Goal: Check status: Check status

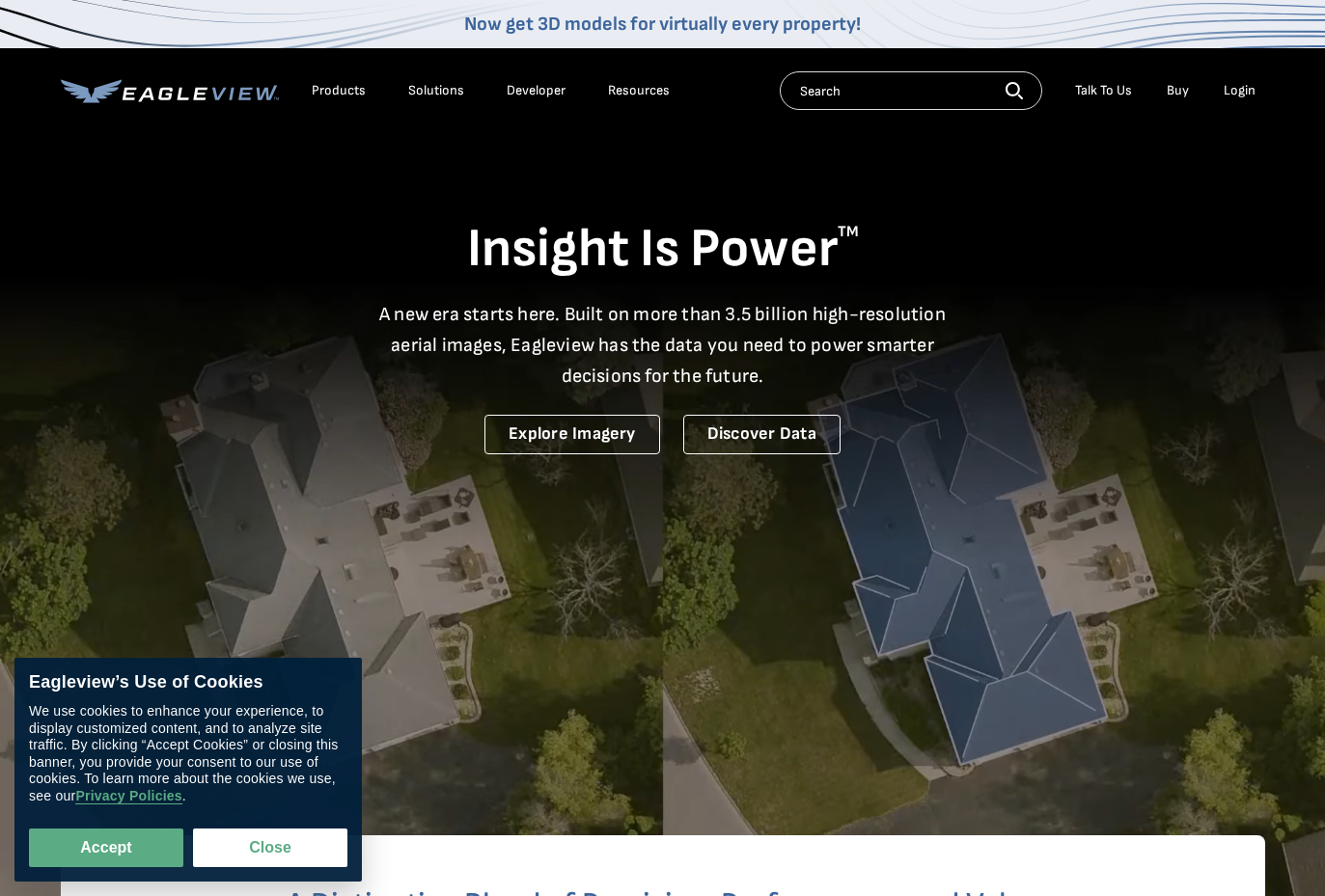
click at [1242, 97] on div "Login" at bounding box center [1239, 91] width 32 height 18
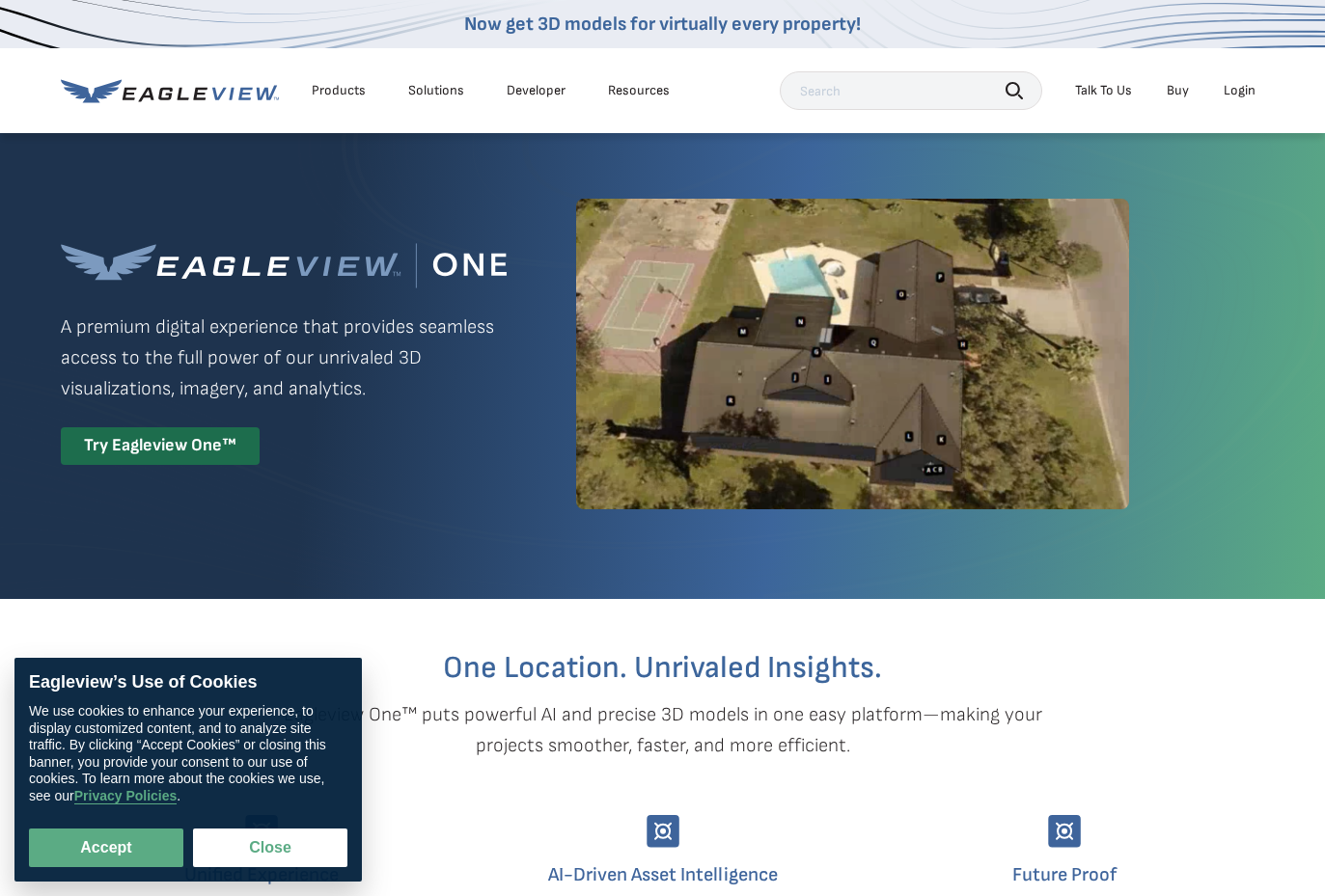
click at [1246, 92] on div "Login" at bounding box center [1239, 91] width 32 height 18
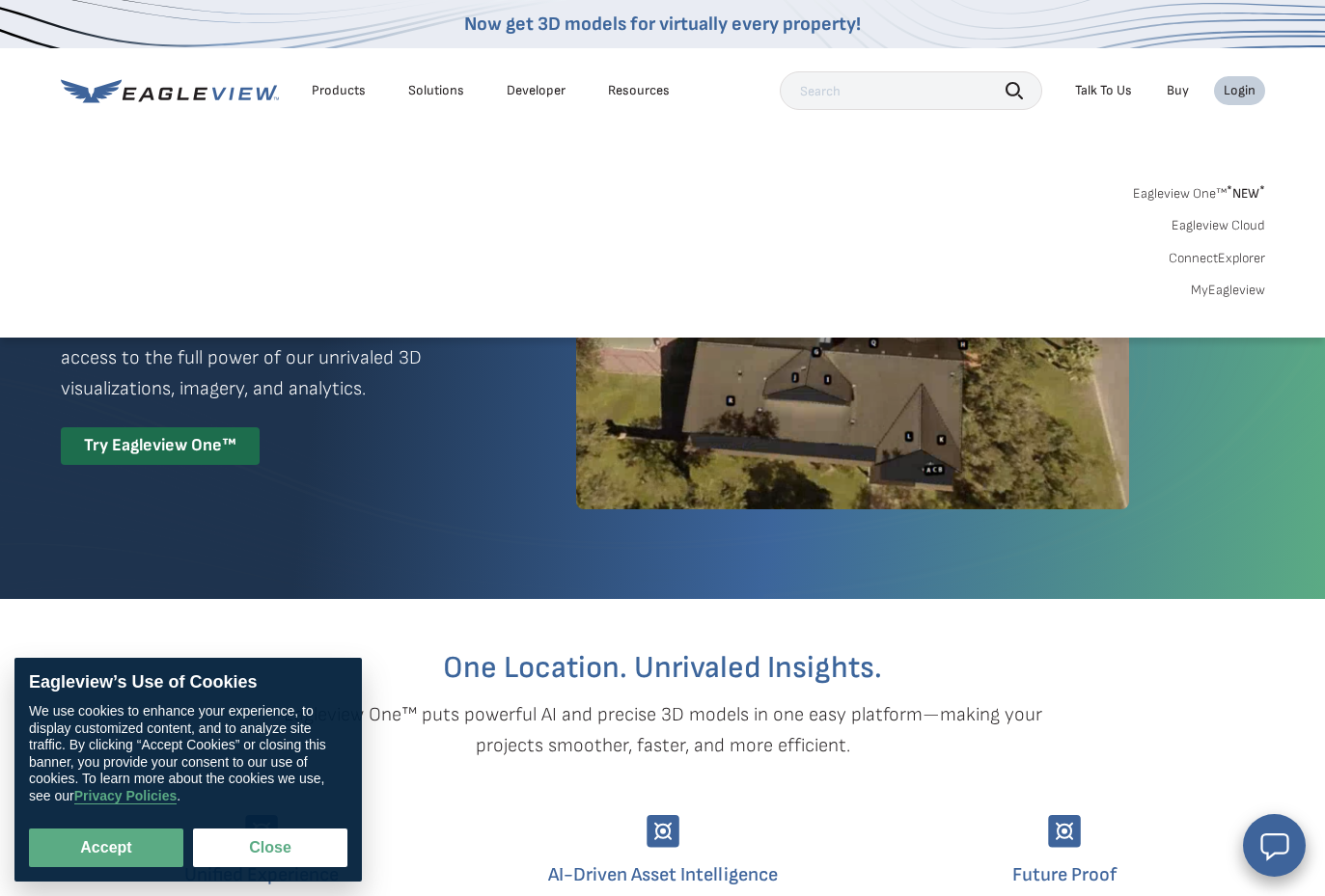
click at [1218, 290] on link "MyEagleview" at bounding box center [1228, 290] width 74 height 18
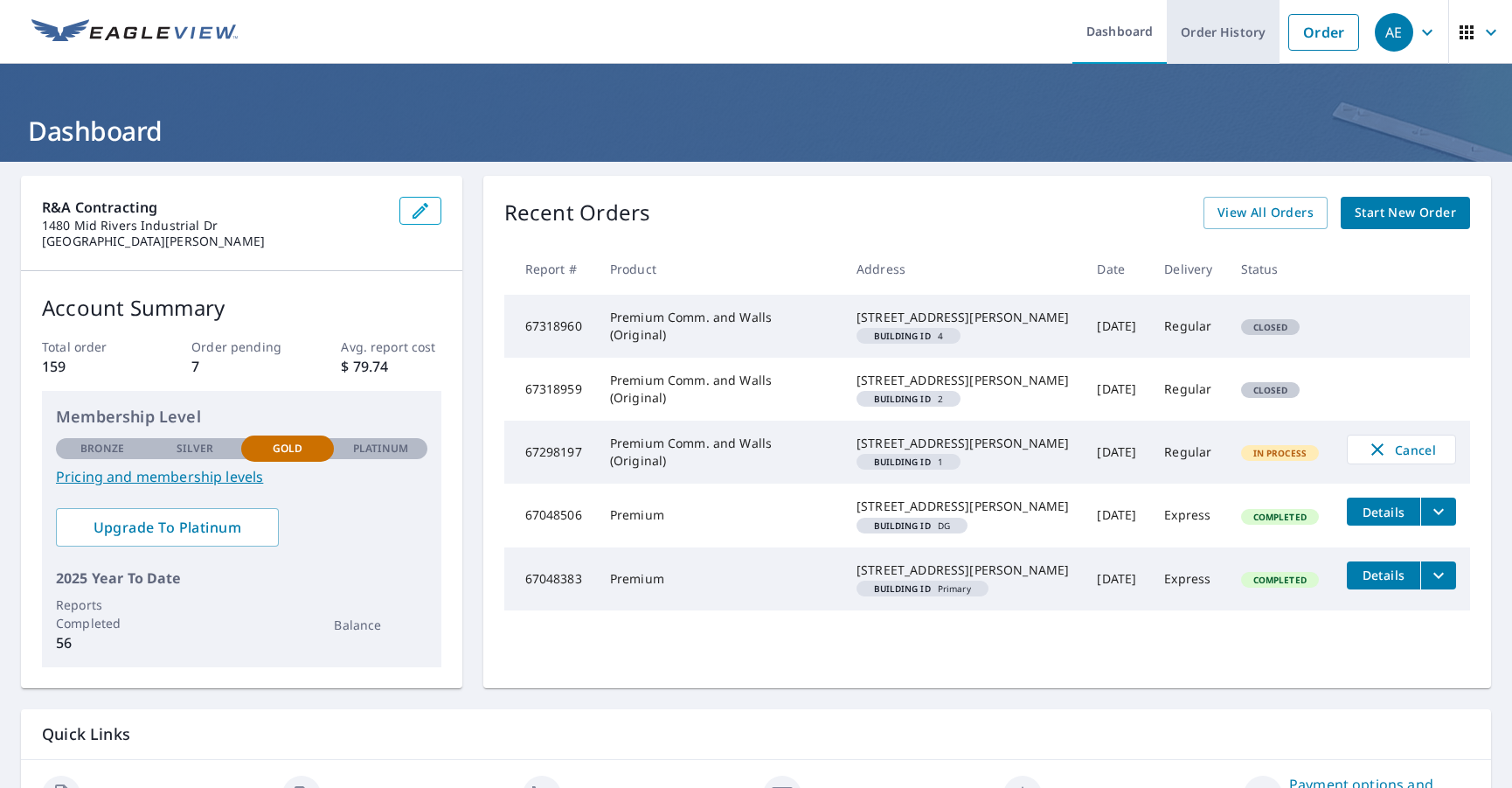
click at [1209, 38] on link "Order History" at bounding box center [1223, 32] width 112 height 64
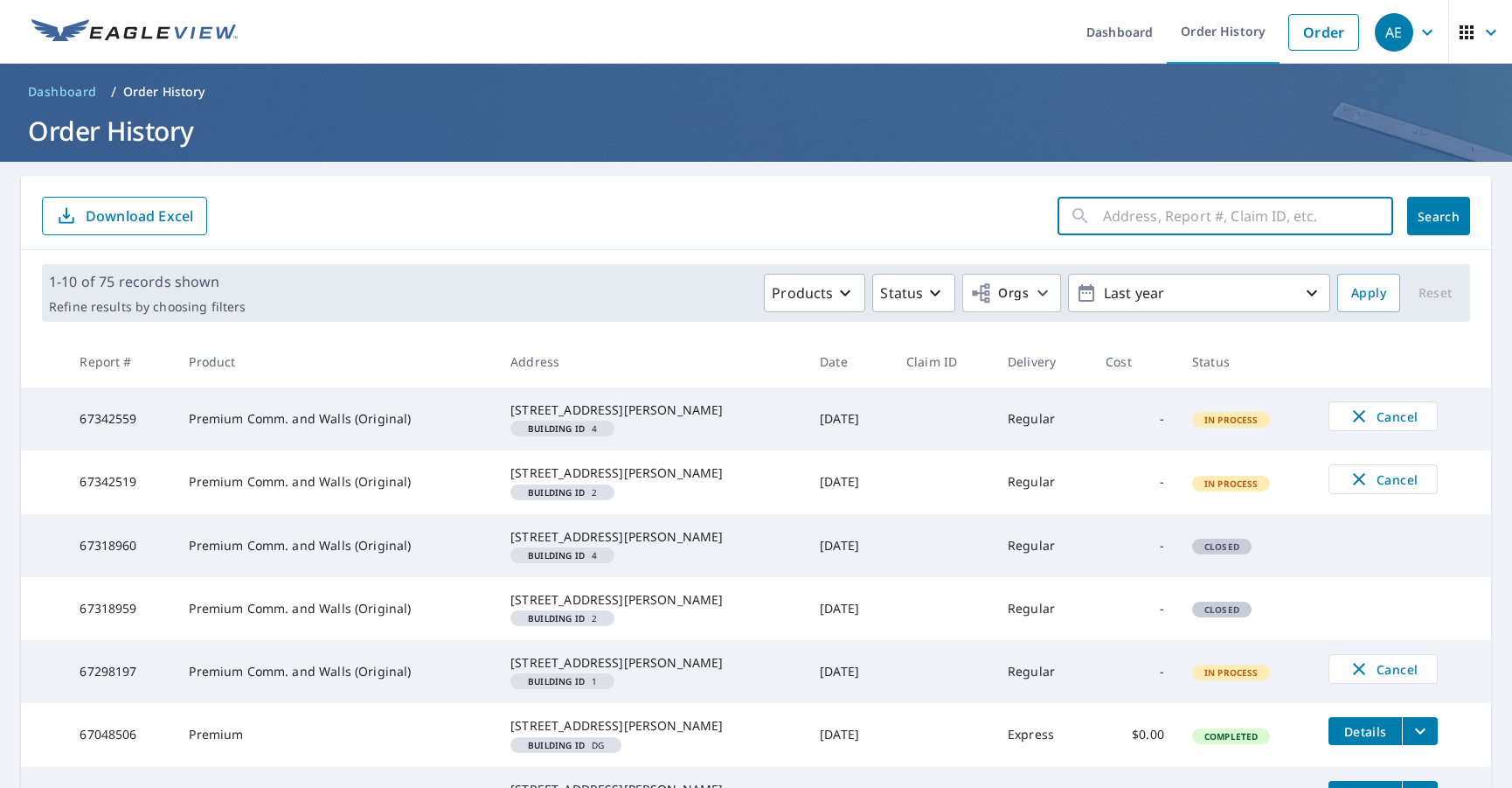
click at [1155, 218] on input "text" at bounding box center [1248, 215] width 290 height 49
type input "e"
type input "litchfield"
click at [1213, 216] on button "Search" at bounding box center [1439, 215] width 63 height 38
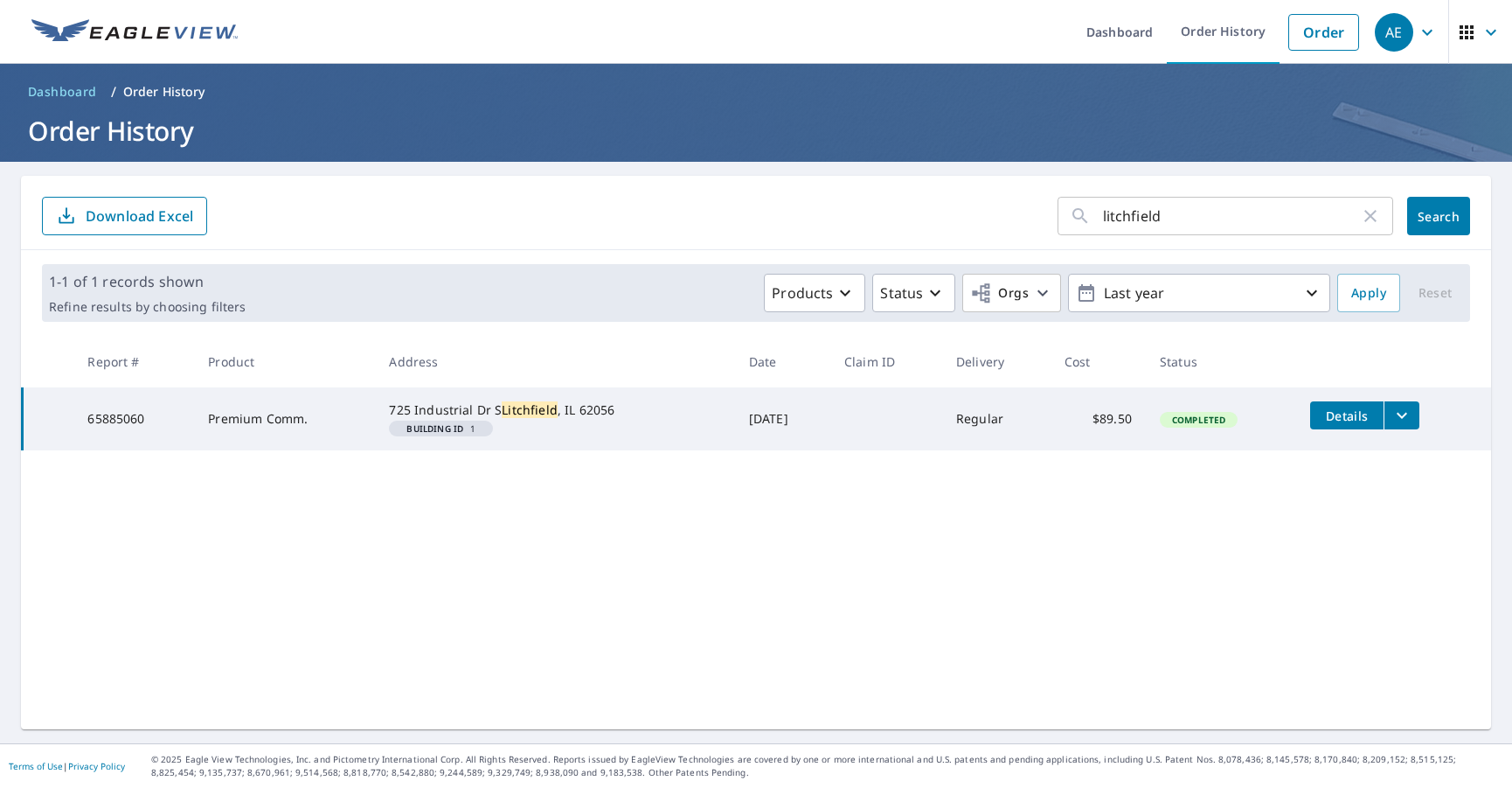
click at [502, 418] on mark "Litchfield" at bounding box center [529, 409] width 56 height 17
click at [1213, 412] on span "Details" at bounding box center [1346, 415] width 52 height 17
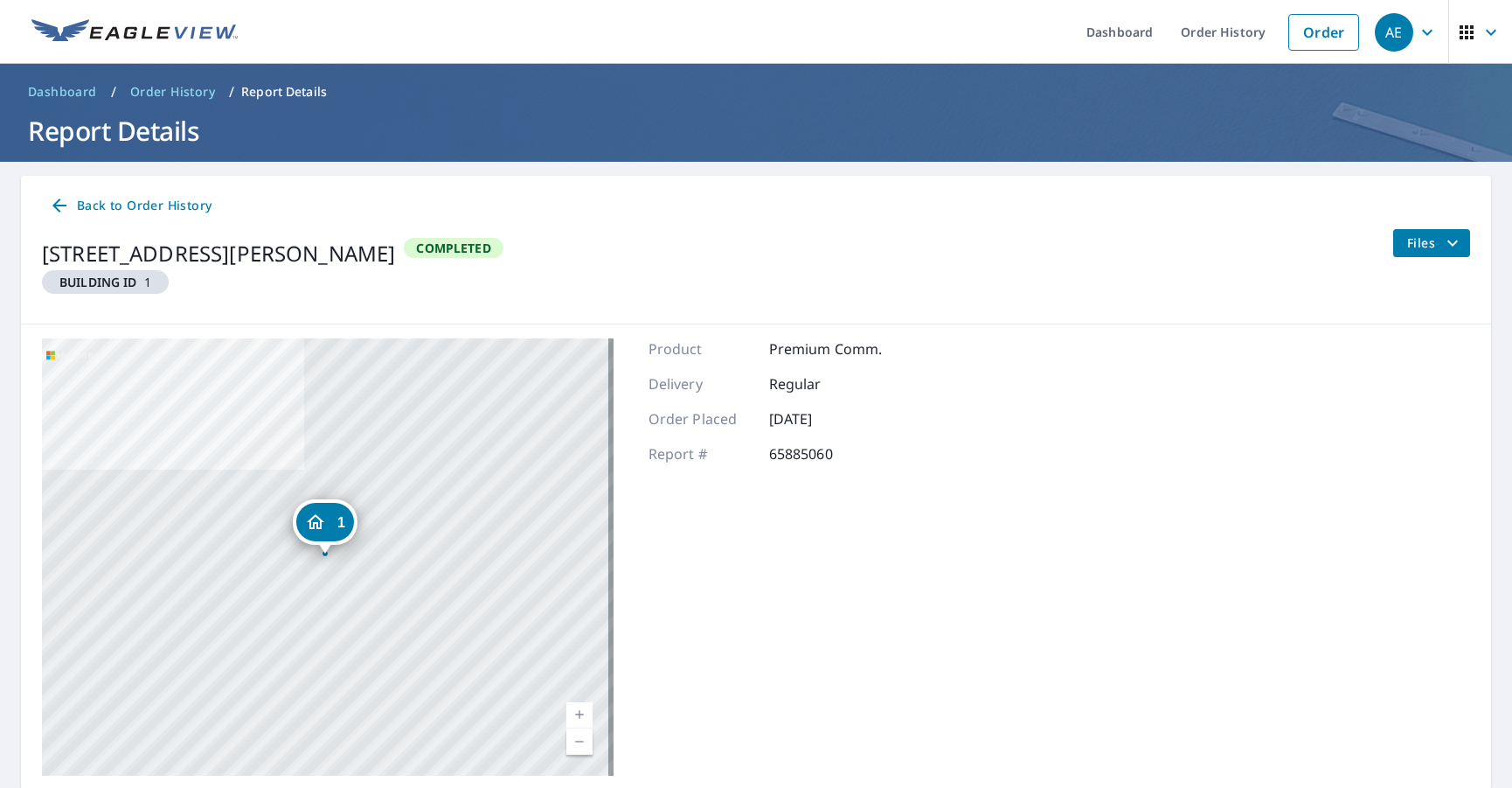
scroll to position [59, 0]
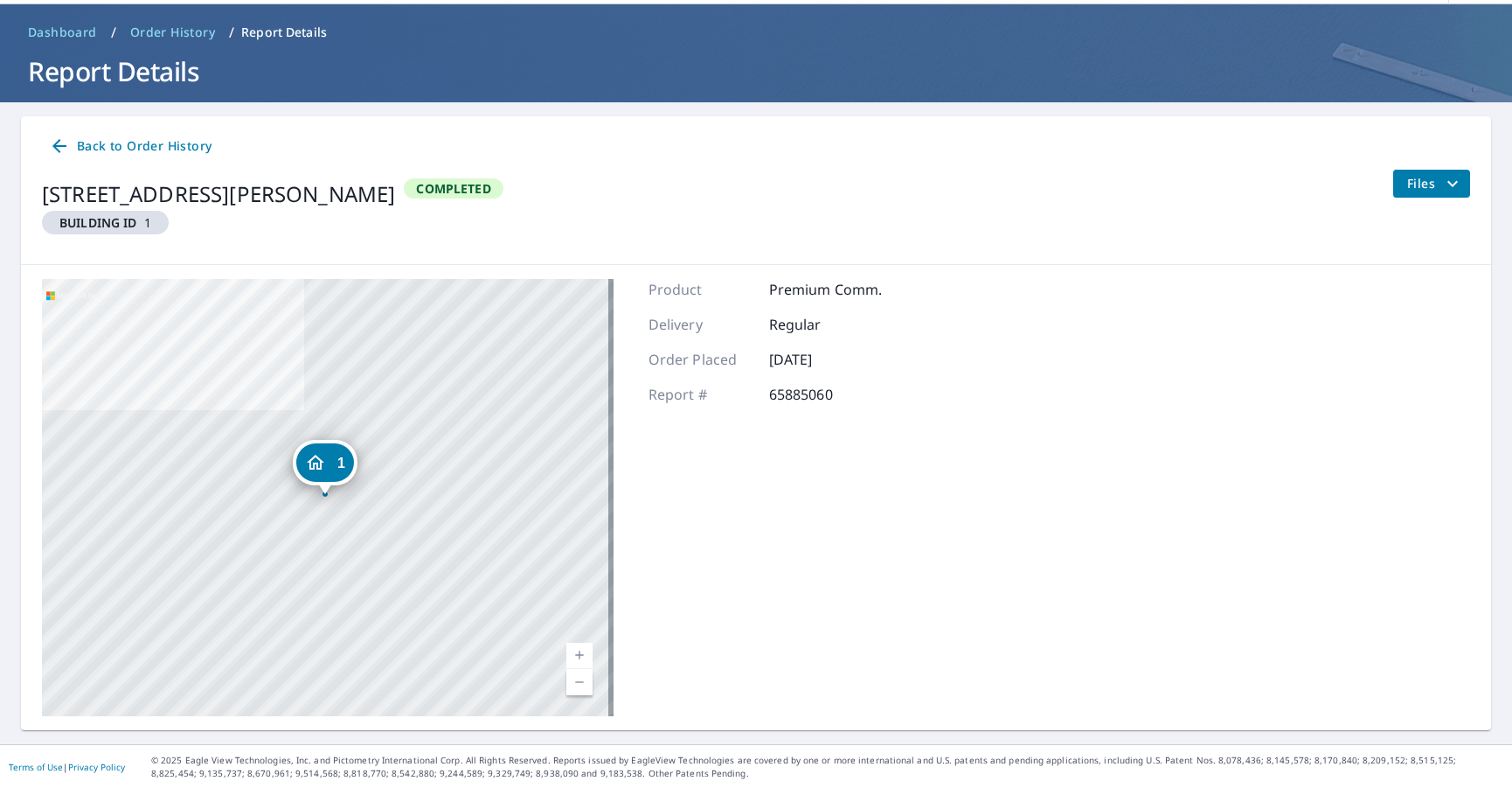
click at [79, 144] on span "Back to Order History" at bounding box center [130, 146] width 163 height 22
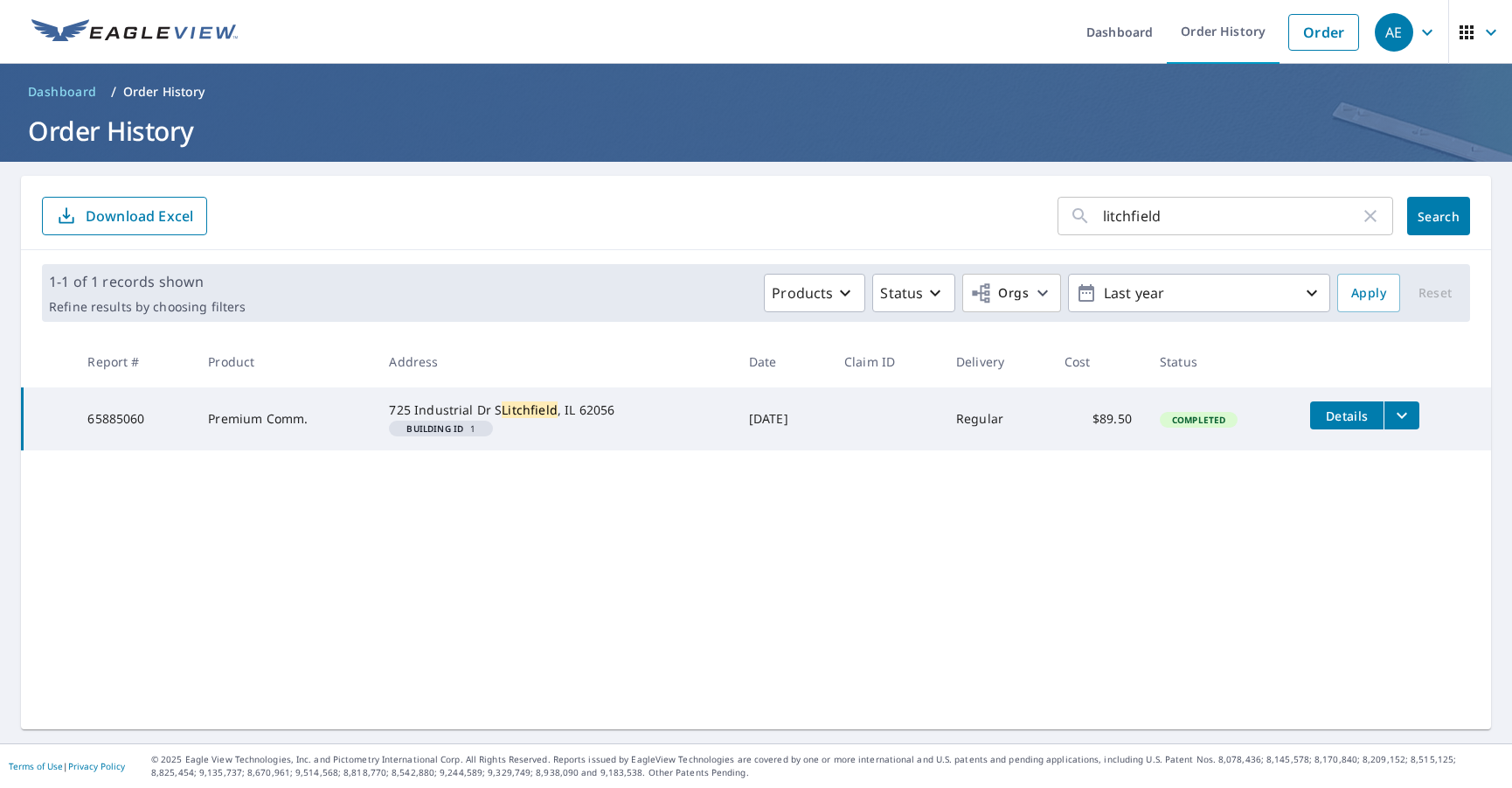
click at [1213, 423] on span "Details" at bounding box center [1346, 415] width 52 height 17
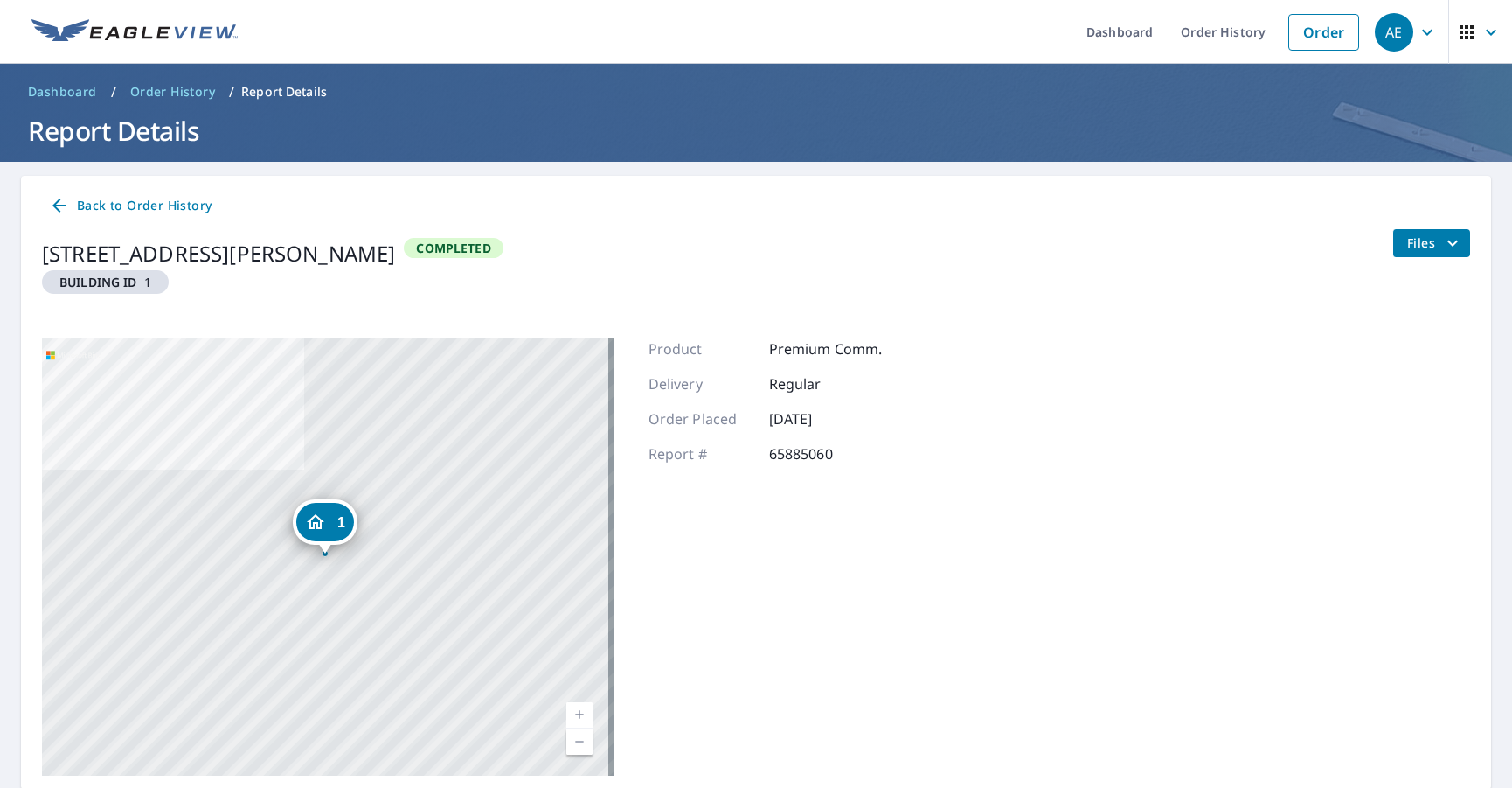
click at [1213, 237] on icon "filesDropdownBtn-65885060" at bounding box center [1453, 243] width 21 height 21
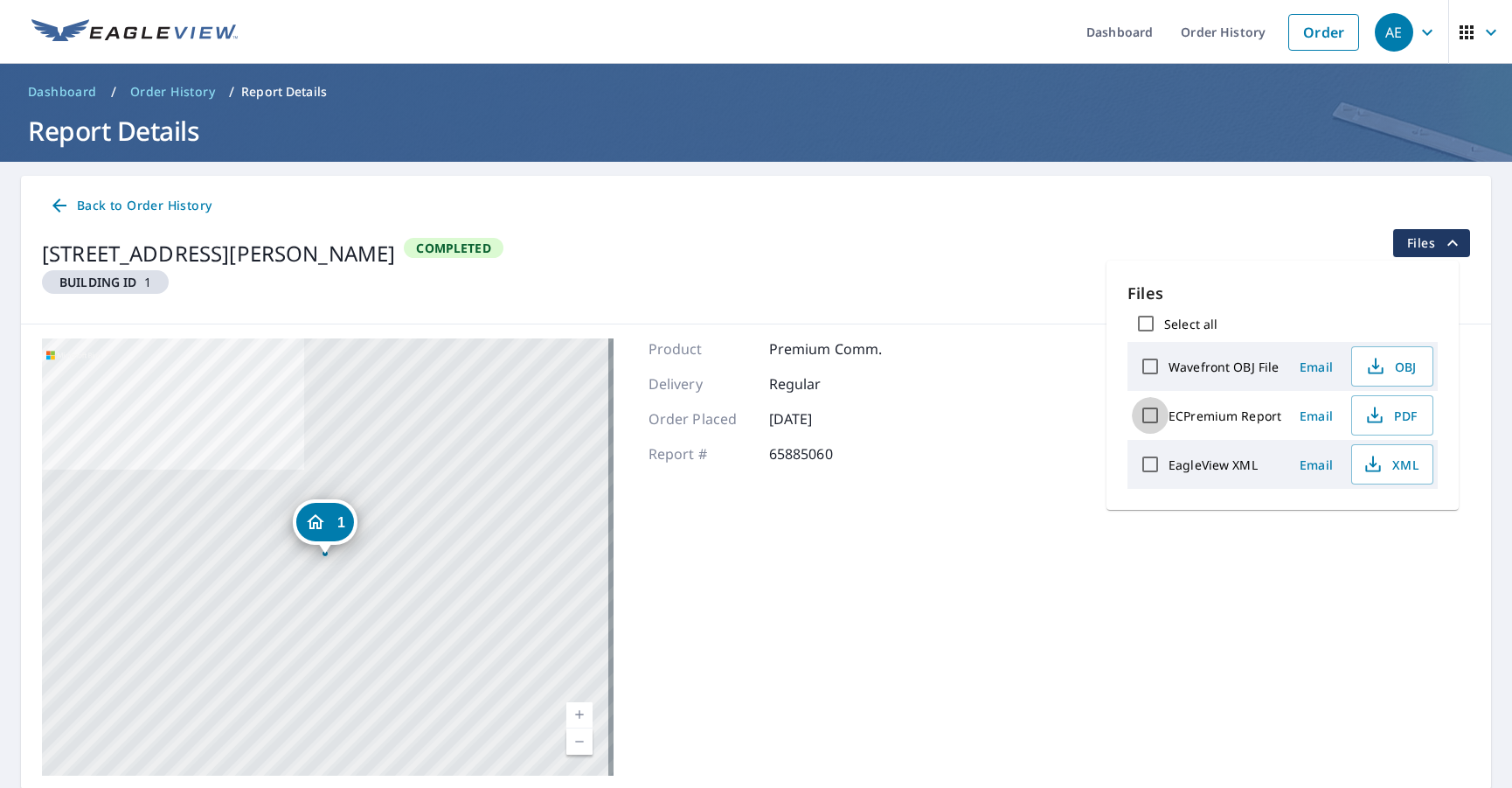
click at [1147, 421] on input "ECPremium Report" at bounding box center [1150, 414] width 36 height 36
checkbox input "true"
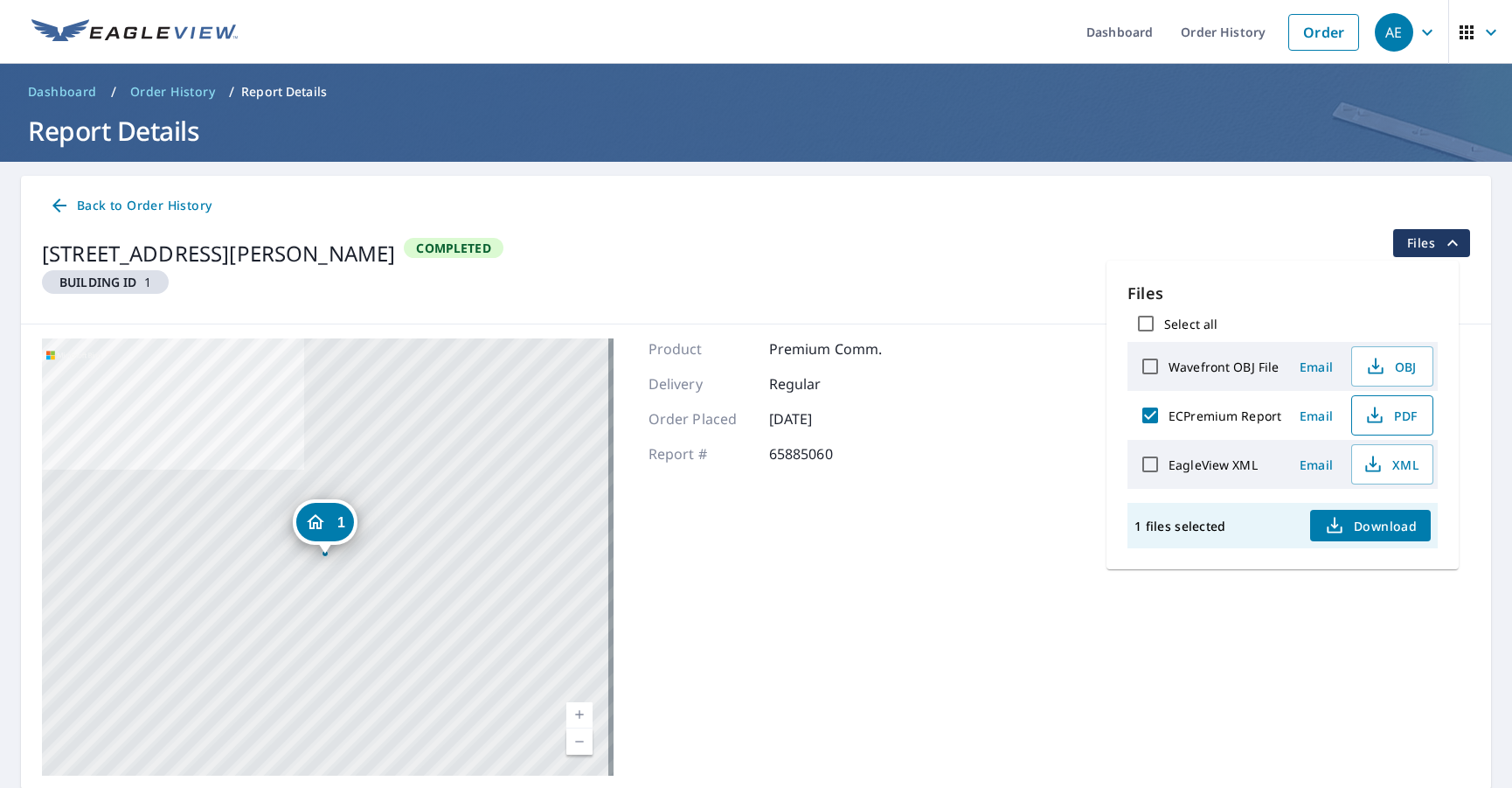
click at [1213, 422] on span "PDF" at bounding box center [1391, 415] width 56 height 21
